Goal: Navigation & Orientation: Find specific page/section

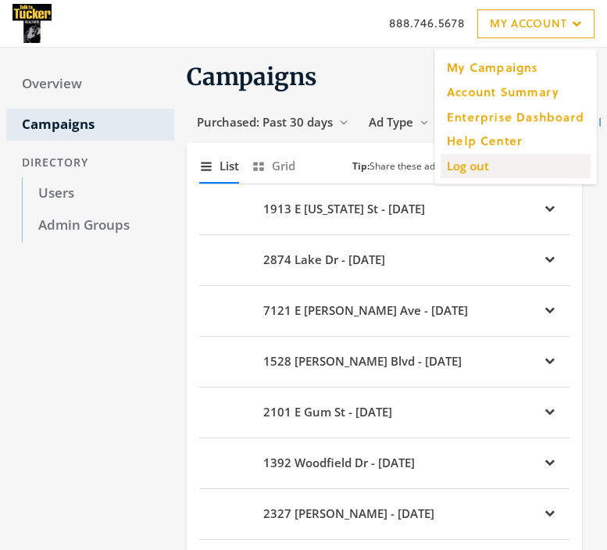
click at [470, 169] on input "Log out" at bounding box center [515, 165] width 150 height 24
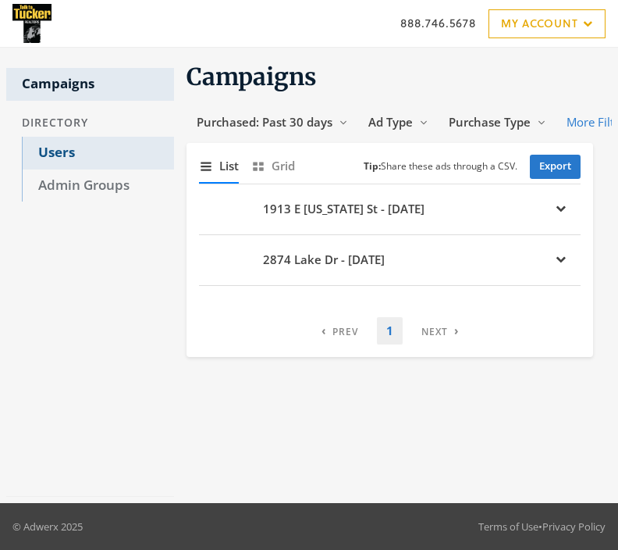
click at [65, 151] on link "Users" at bounding box center [98, 153] width 152 height 33
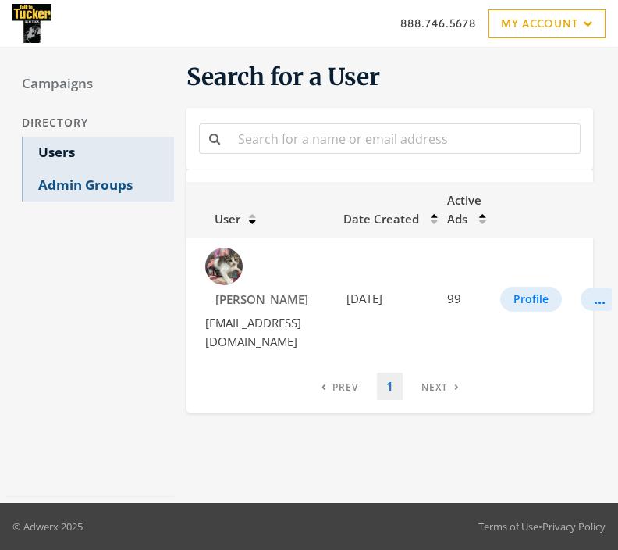
click at [68, 180] on link "Admin Groups" at bounding box center [98, 185] width 152 height 33
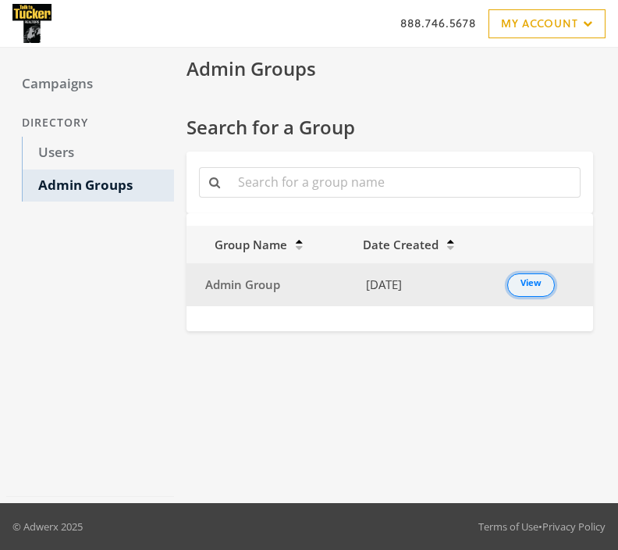
click at [525, 287] on link "View" at bounding box center [531, 284] width 48 height 23
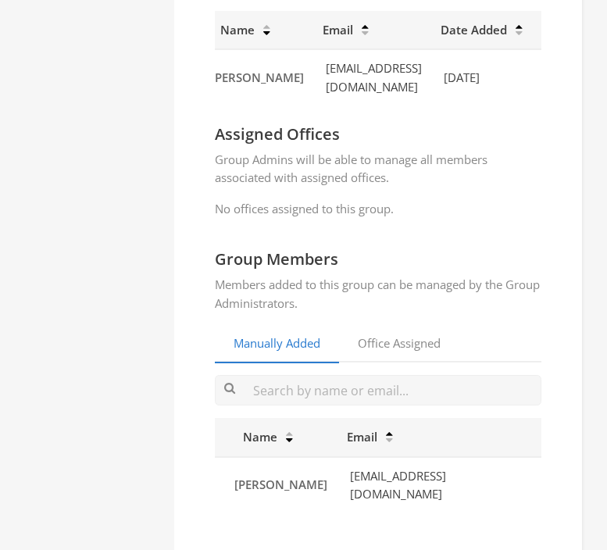
scroll to position [0, 16]
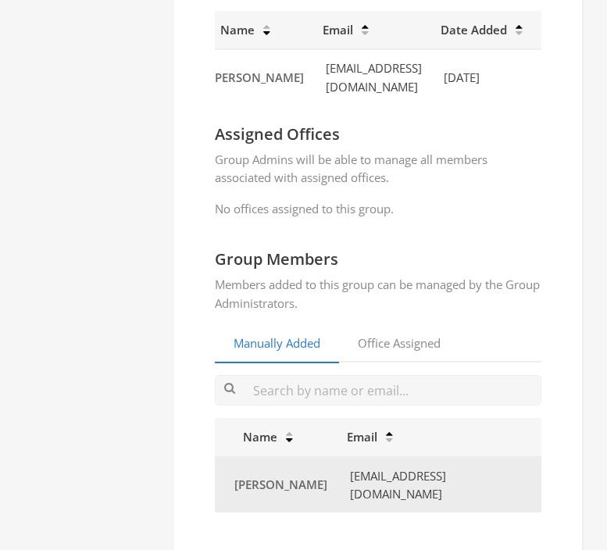
click at [465, 479] on td "[EMAIL_ADDRESS][DOMAIN_NAME]" at bounding box center [439, 485] width 204 height 56
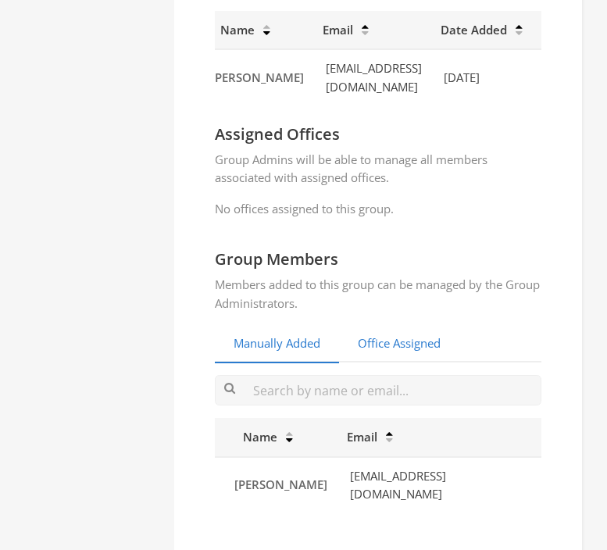
click at [383, 340] on link "Office Assigned" at bounding box center [399, 344] width 120 height 38
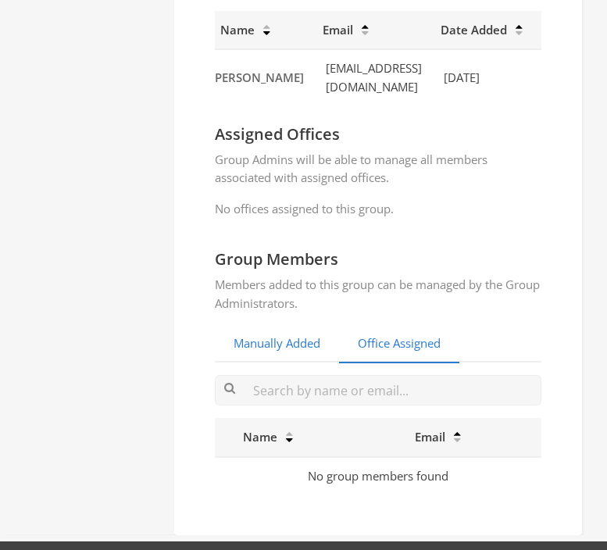
click at [289, 346] on link "Manually Added" at bounding box center [277, 344] width 124 height 38
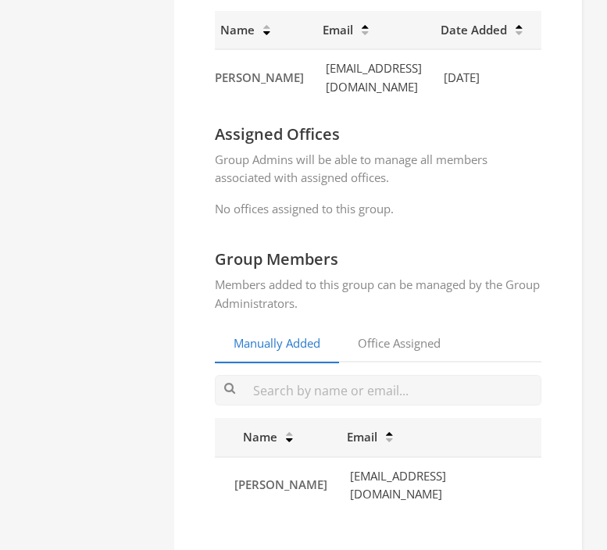
scroll to position [258, 0]
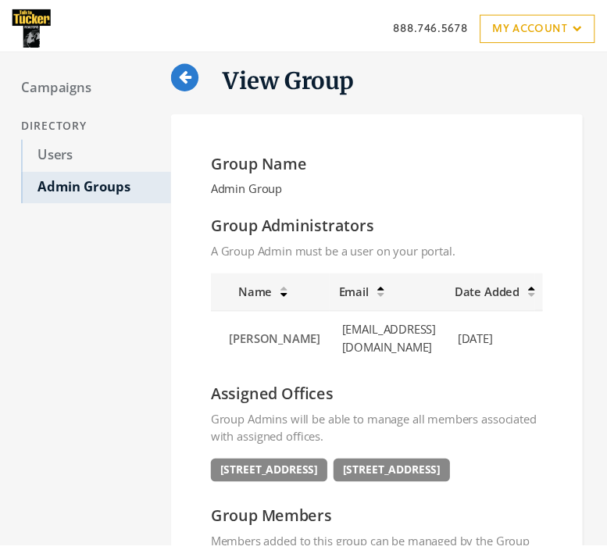
scroll to position [258, 0]
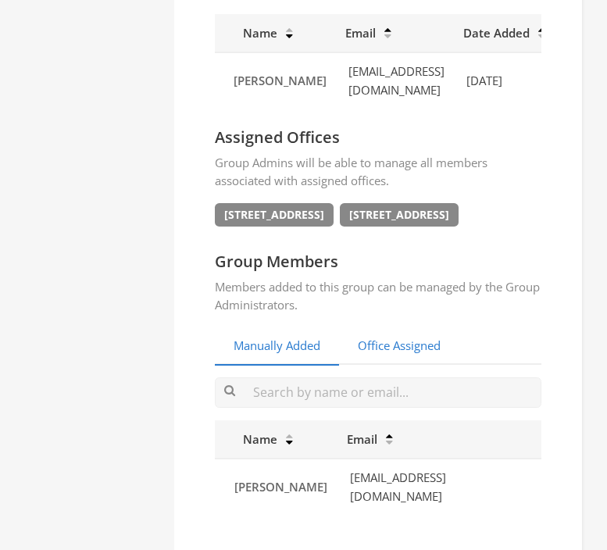
click at [384, 344] on link "Office Assigned" at bounding box center [399, 346] width 120 height 38
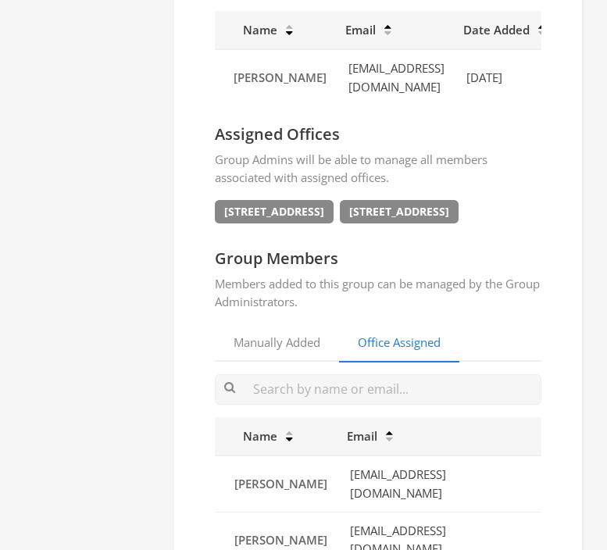
scroll to position [315, 0]
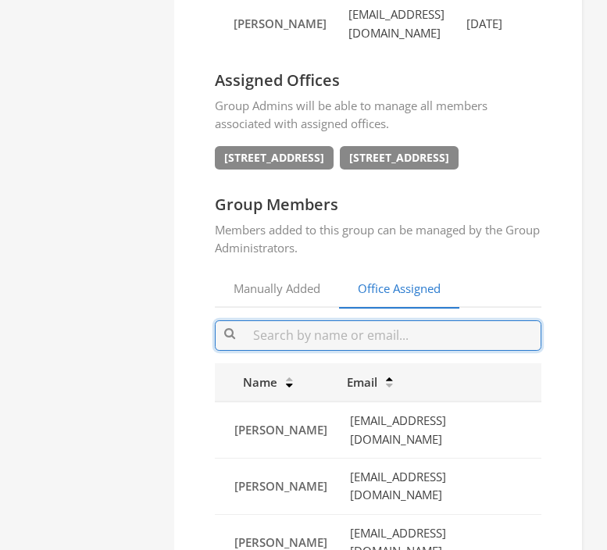
click at [367, 326] on input "text" at bounding box center [378, 335] width 326 height 30
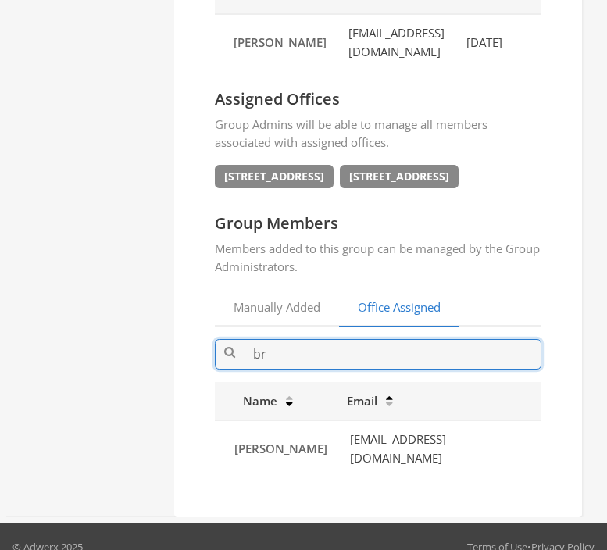
type input "b"
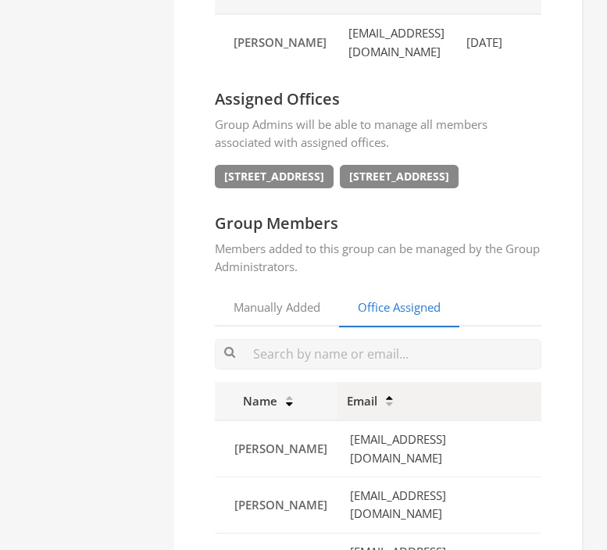
click at [393, 395] on icon at bounding box center [389, 397] width 7 height 5
click at [393, 401] on icon at bounding box center [389, 397] width 7 height 5
click at [291, 395] on icon at bounding box center [289, 397] width 7 height 5
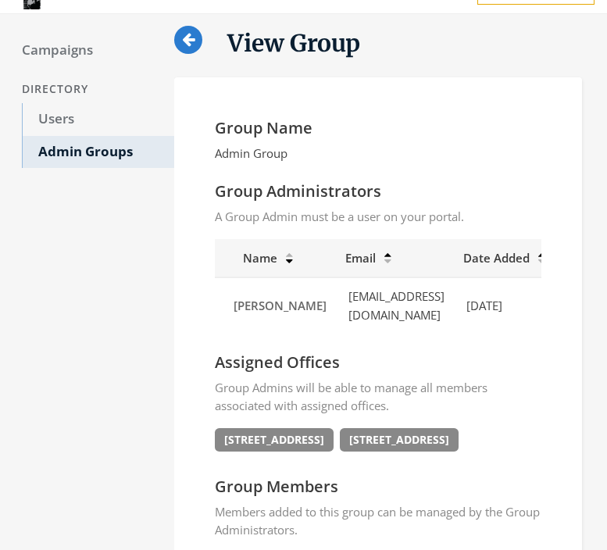
scroll to position [0, 0]
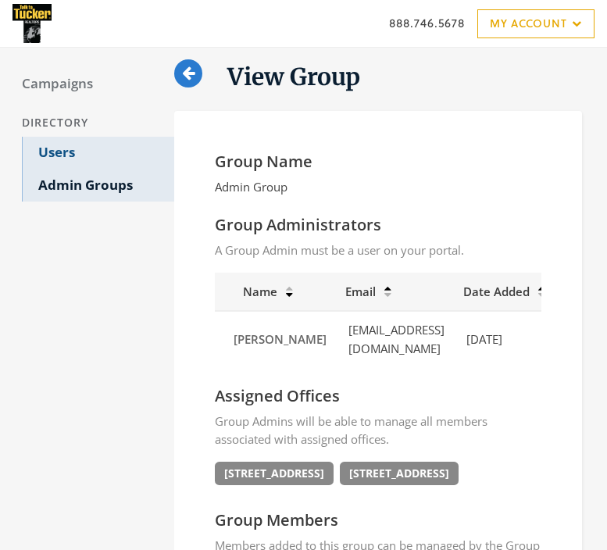
click at [77, 151] on link "Users" at bounding box center [98, 153] width 152 height 33
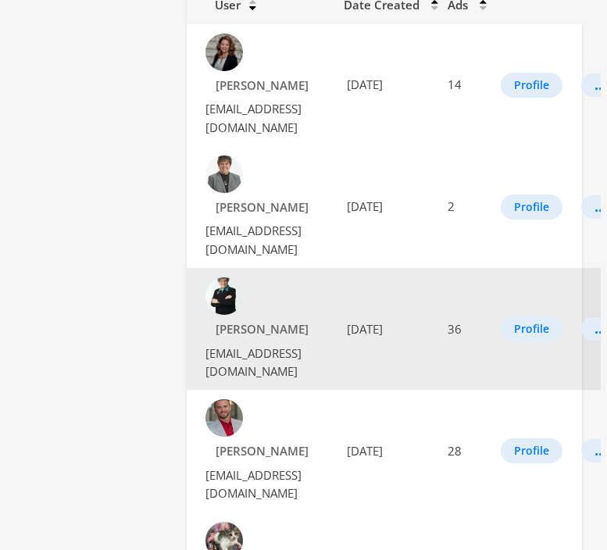
scroll to position [343, 0]
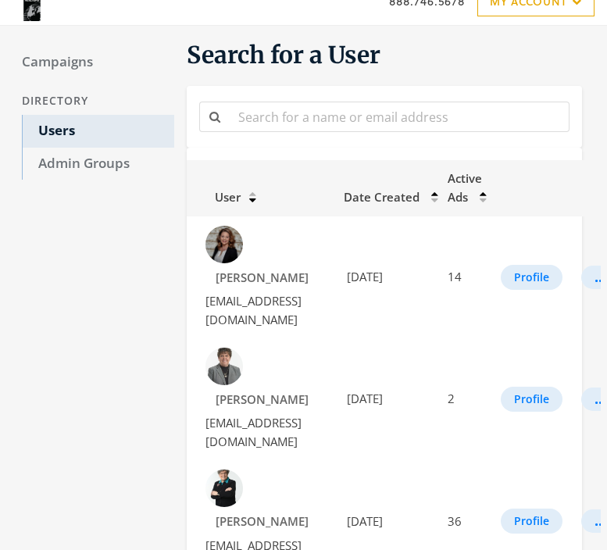
scroll to position [0, 0]
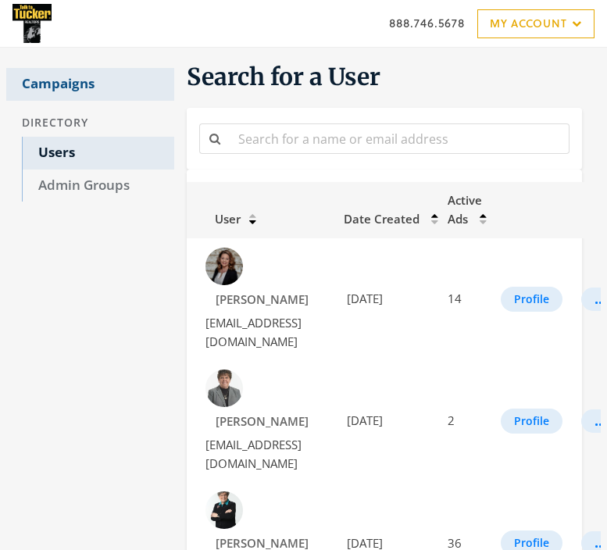
click at [62, 84] on link "Campaigns" at bounding box center [90, 84] width 168 height 33
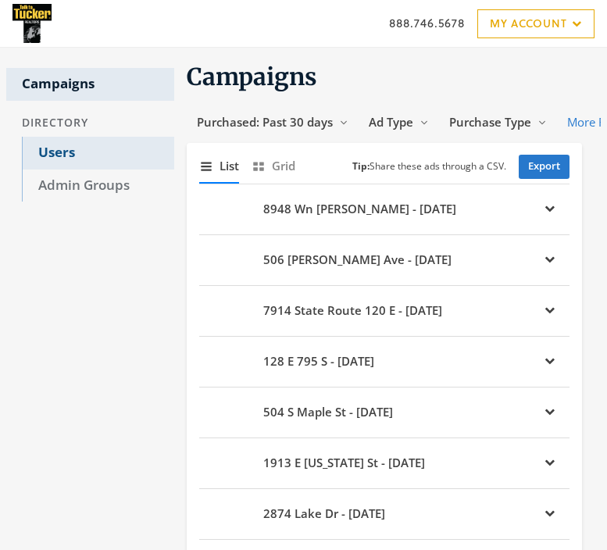
click at [59, 150] on link "Users" at bounding box center [98, 153] width 152 height 33
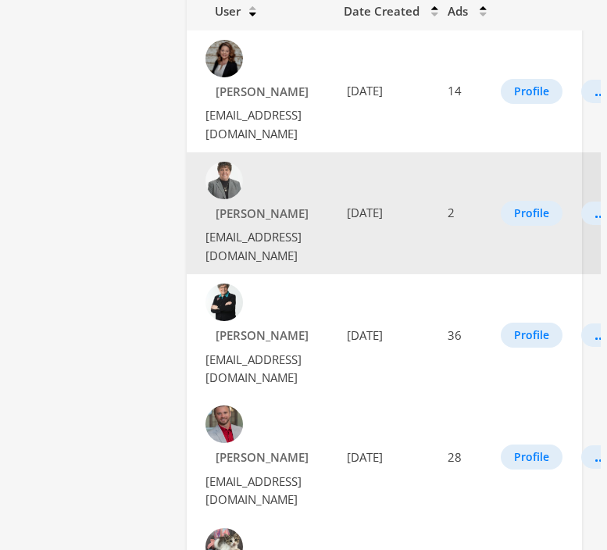
scroll to position [482, 0]
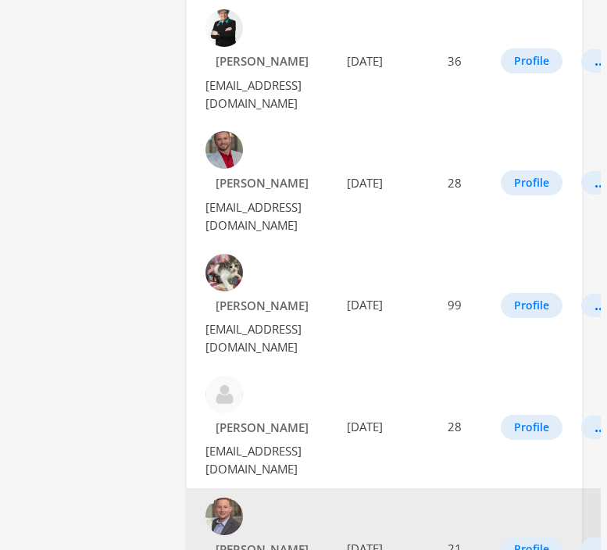
drag, startPoint x: 402, startPoint y: 256, endPoint x: 208, endPoint y: 253, distance: 194.4
click at [208, 488] on td "David Williams DavidWilliams@FCTuckerEmge.com" at bounding box center [261, 549] width 148 height 122
copy td "DavidWilliams@FCTuckerEmge.com"
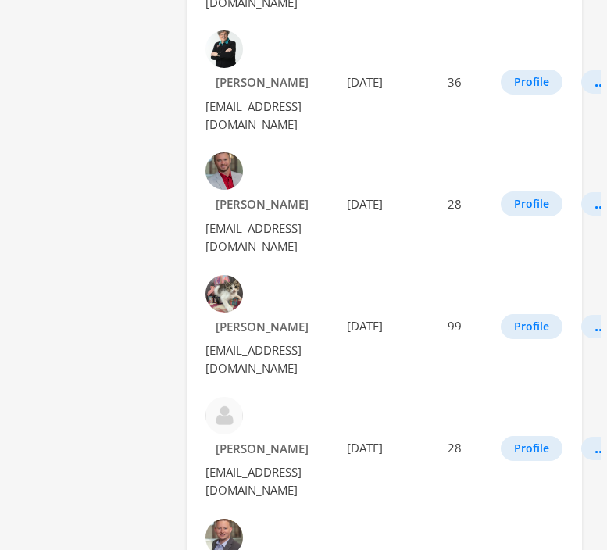
scroll to position [0, 0]
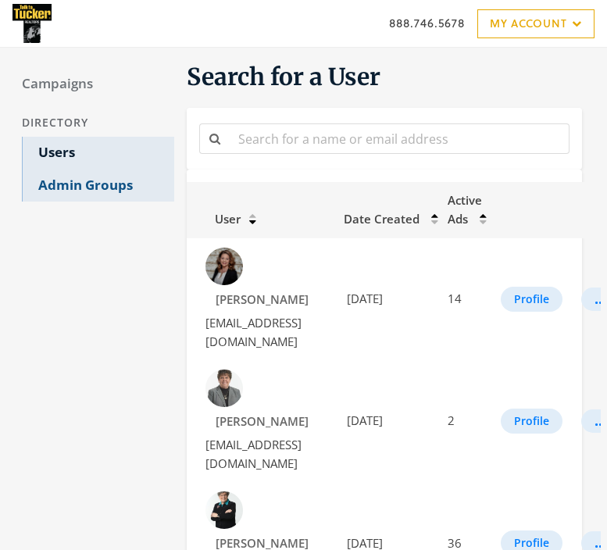
click at [95, 188] on link "Admin Groups" at bounding box center [98, 185] width 152 height 33
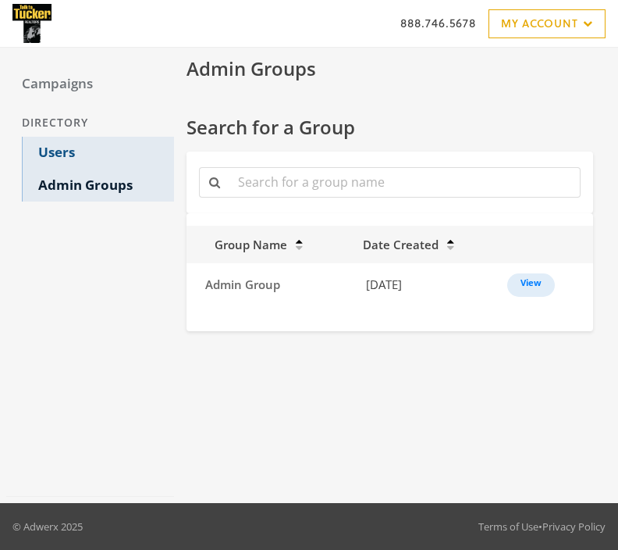
click at [66, 151] on link "Users" at bounding box center [98, 153] width 152 height 33
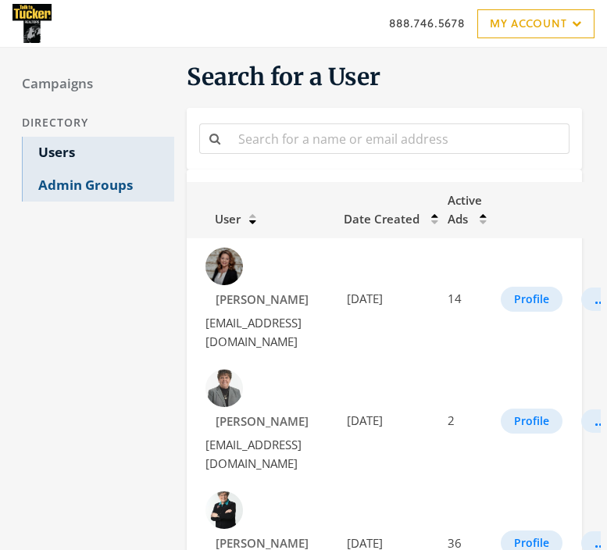
click at [116, 189] on link "Admin Groups" at bounding box center [98, 185] width 152 height 33
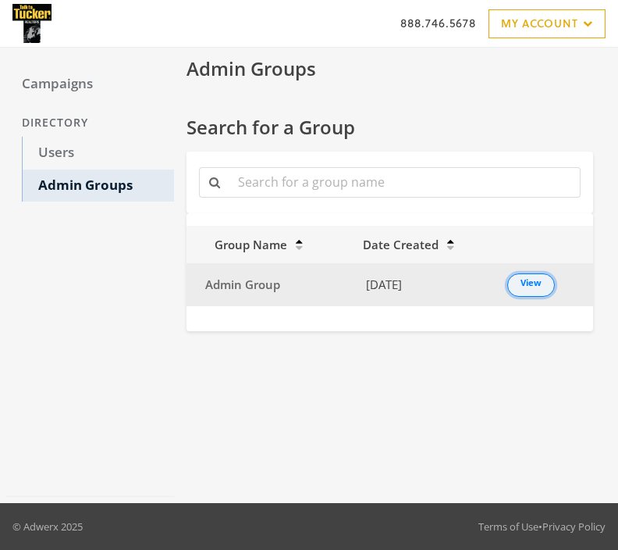
click at [544, 283] on link "View" at bounding box center [531, 284] width 48 height 23
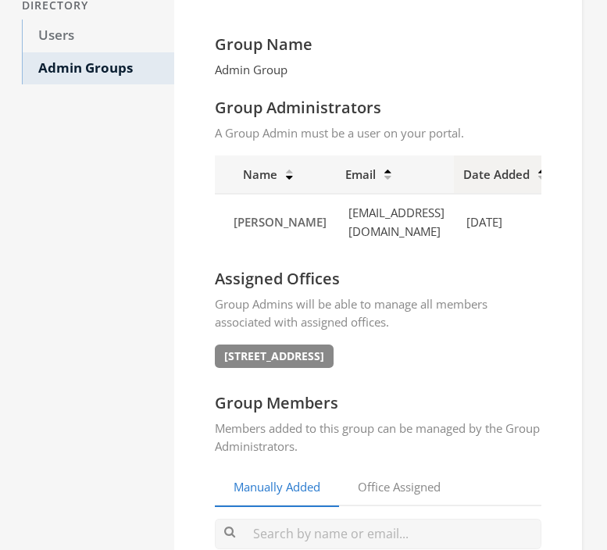
scroll to position [297, 0]
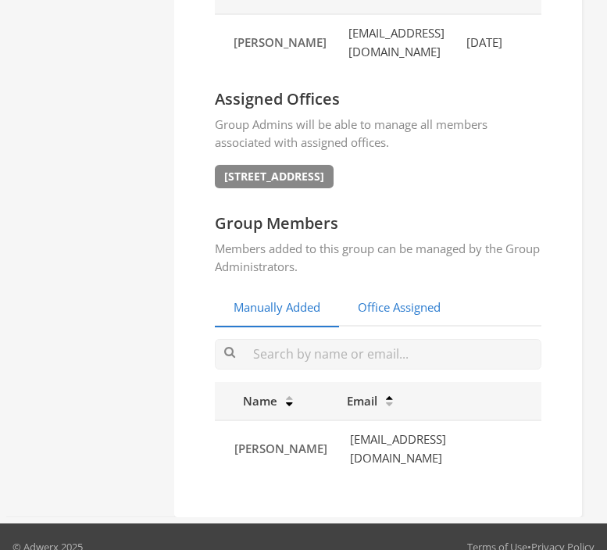
click at [421, 298] on link "Office Assigned" at bounding box center [399, 308] width 120 height 38
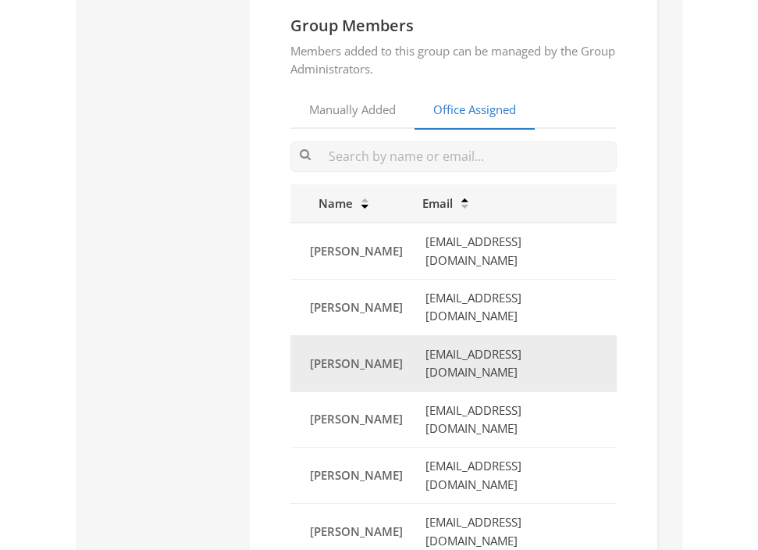
scroll to position [0, 0]
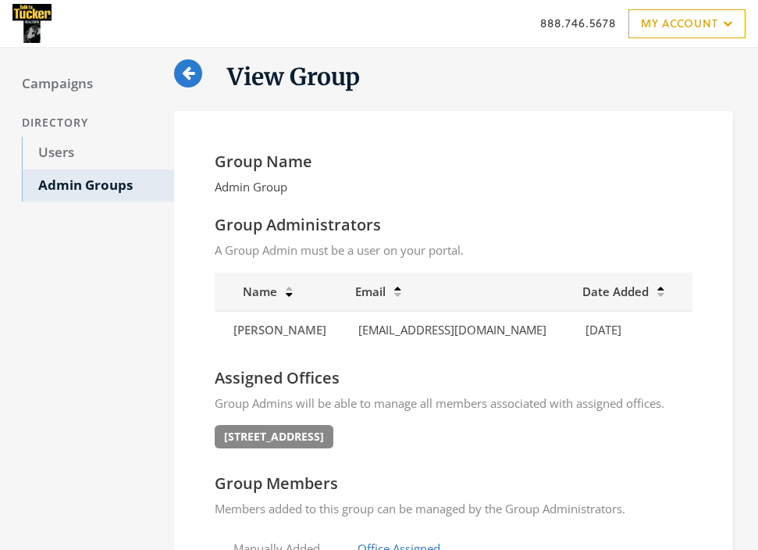
click at [185, 73] on icon at bounding box center [188, 73] width 12 height 15
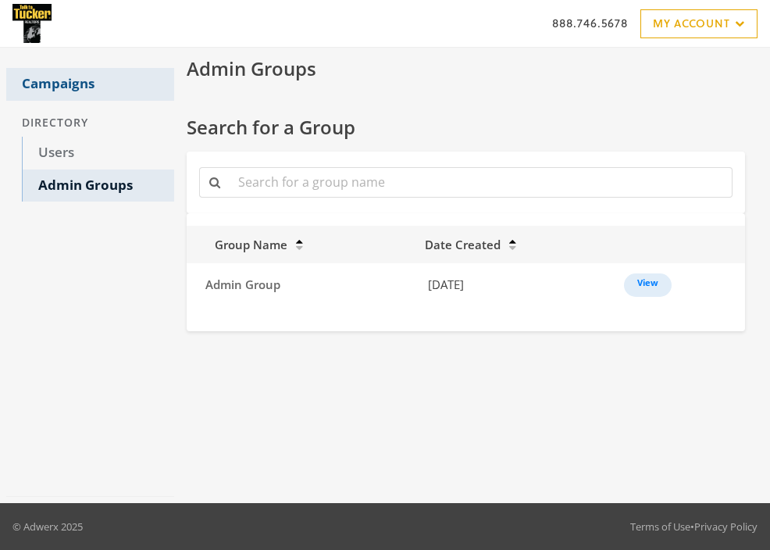
click at [69, 78] on link "Campaigns" at bounding box center [90, 84] width 168 height 33
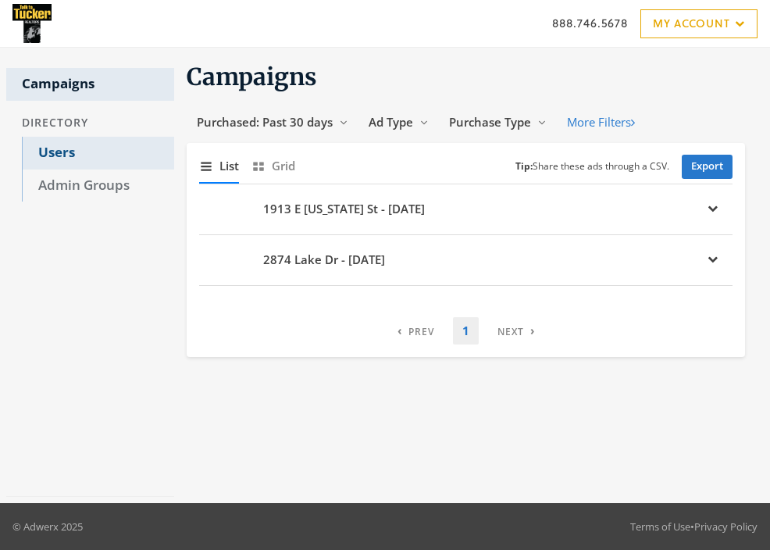
click at [56, 146] on link "Users" at bounding box center [98, 153] width 152 height 33
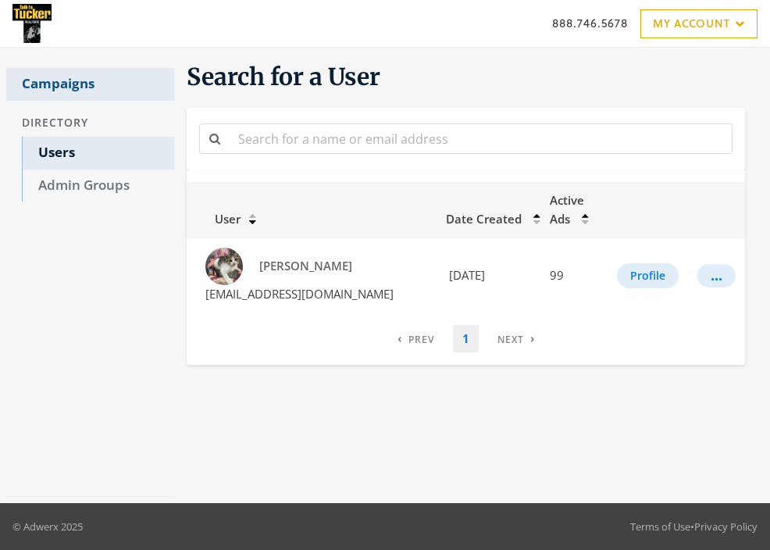
click at [62, 95] on link "Campaigns" at bounding box center [90, 84] width 168 height 33
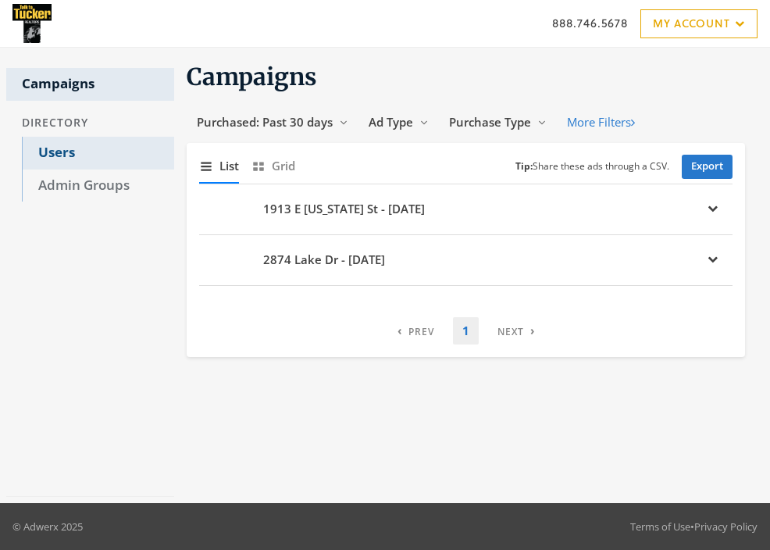
click at [76, 154] on link "Users" at bounding box center [98, 153] width 152 height 33
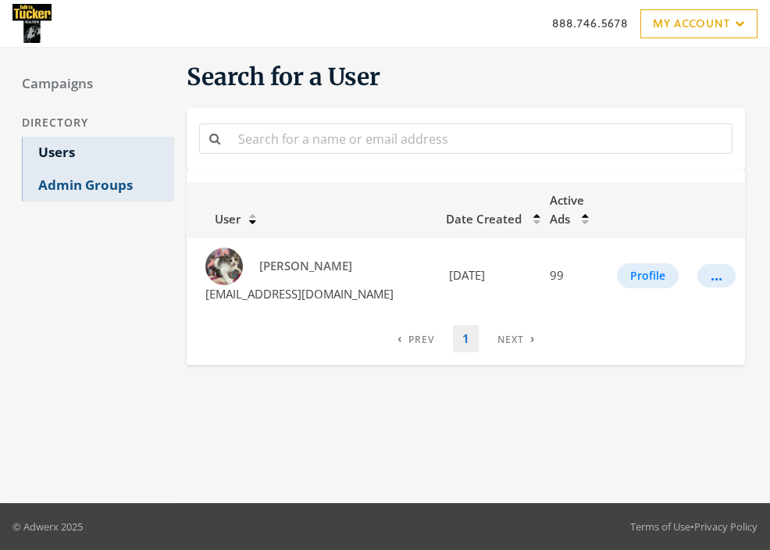
click at [75, 173] on link "Admin Groups" at bounding box center [98, 185] width 152 height 33
